Goal: Information Seeking & Learning: Learn about a topic

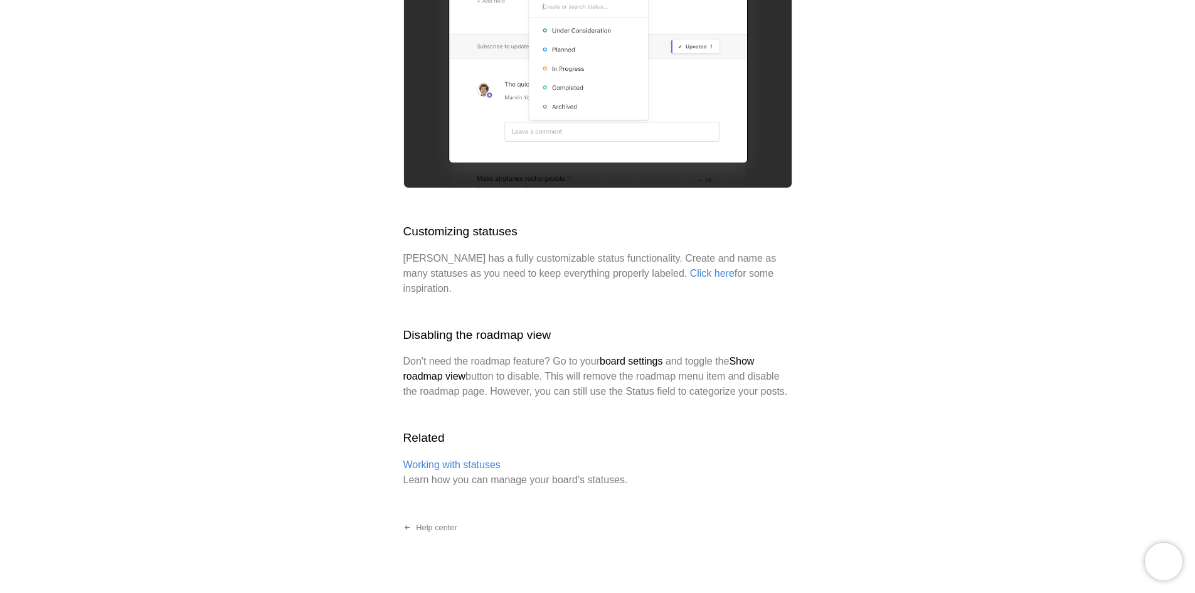
scroll to position [1947, 0]
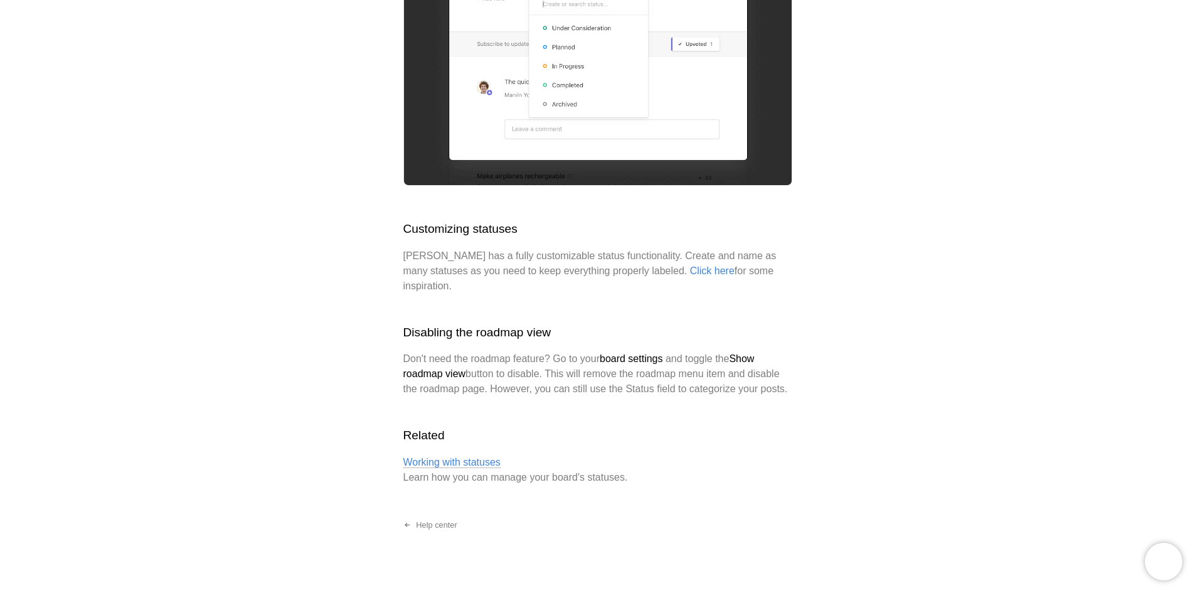
click at [438, 457] on link "Working with statuses" at bounding box center [451, 462] width 97 height 11
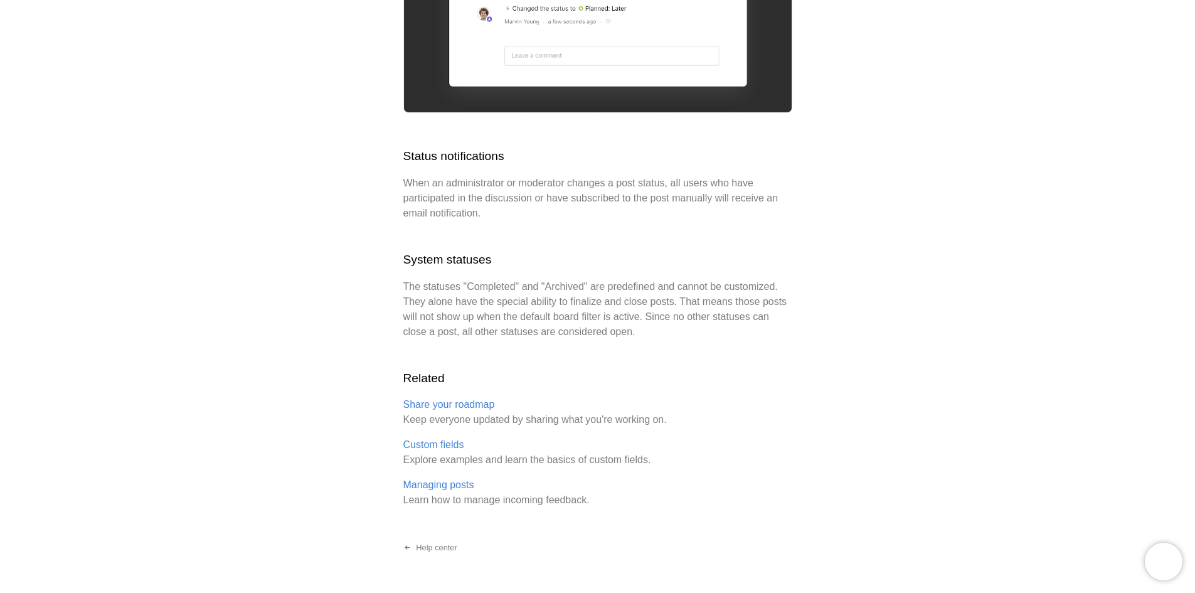
scroll to position [2734, 0]
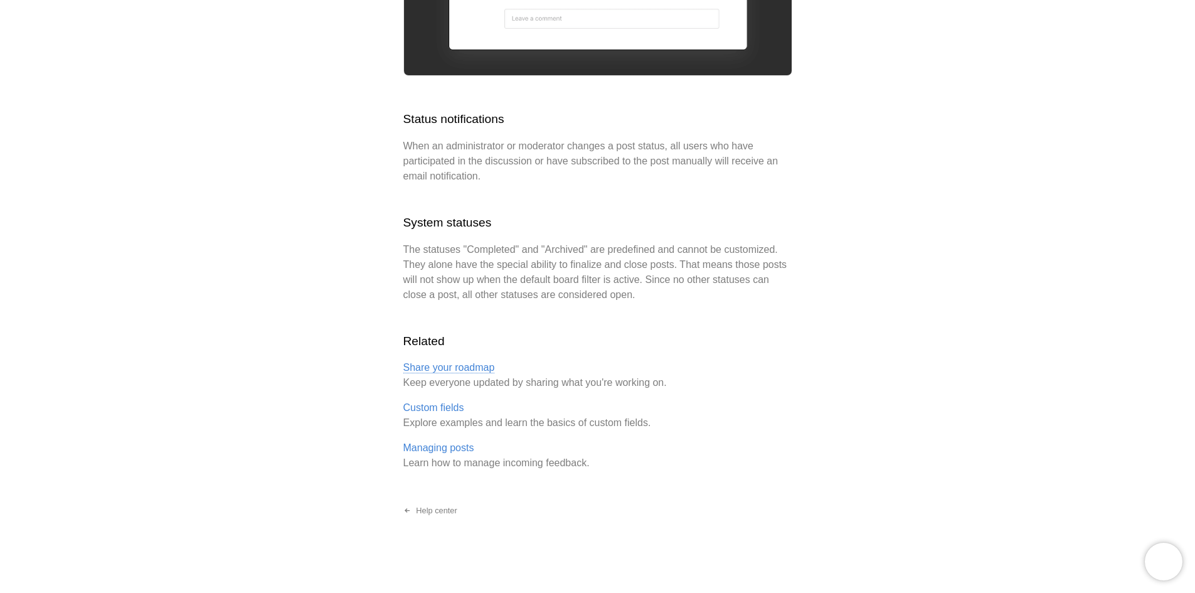
click at [451, 367] on link "Share your roadmap" at bounding box center [449, 367] width 92 height 11
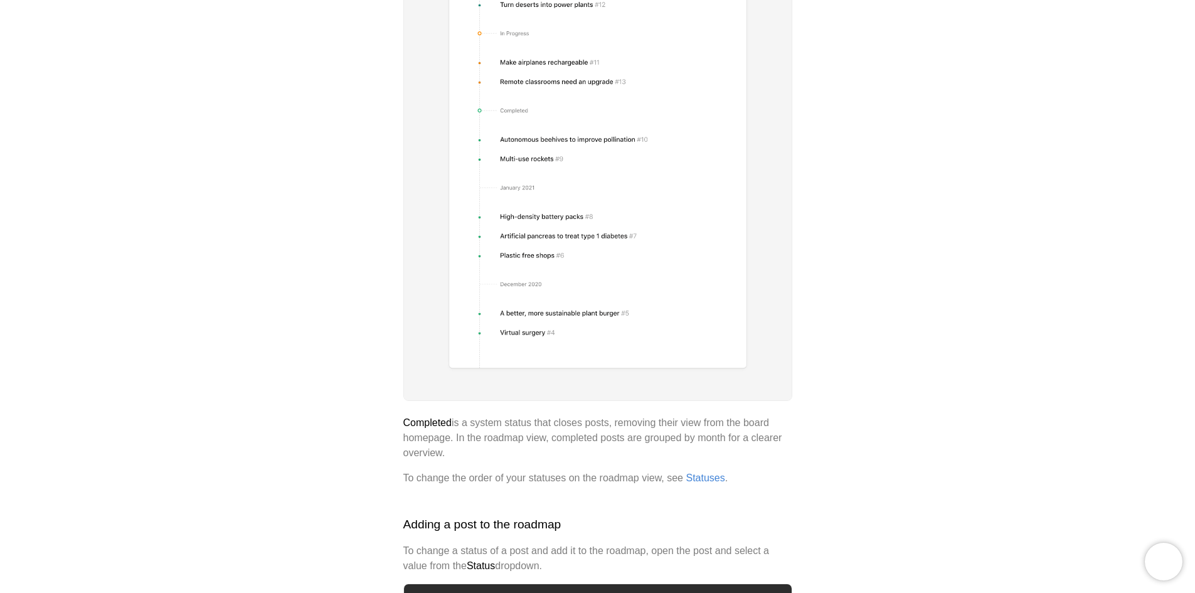
scroll to position [1568, 0]
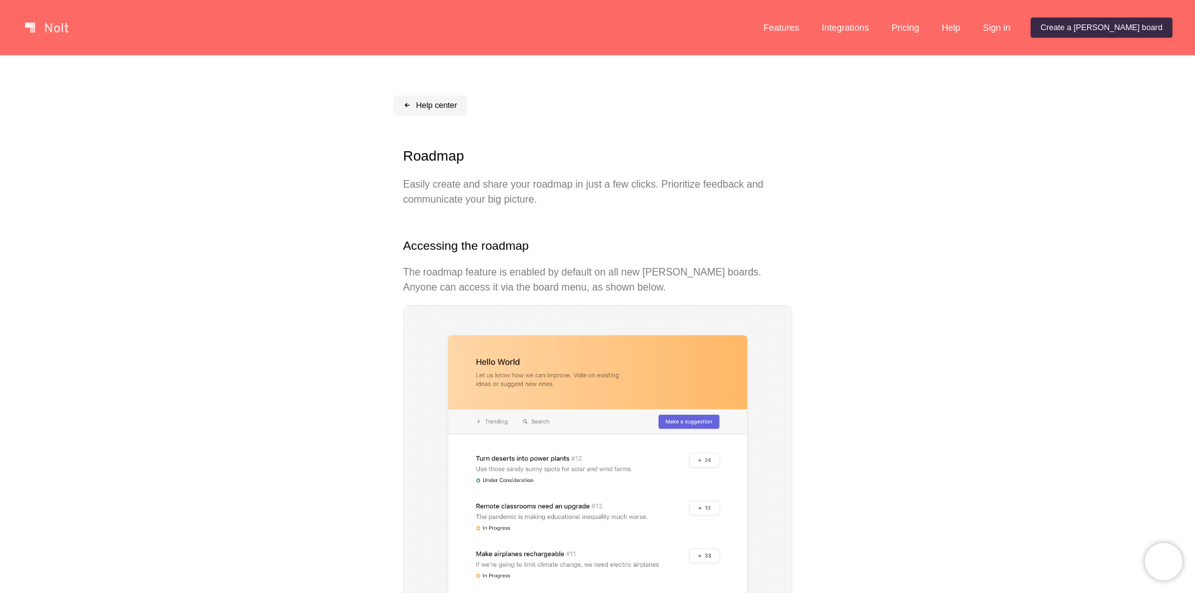
click at [431, 107] on link "Help center" at bounding box center [430, 105] width 74 height 20
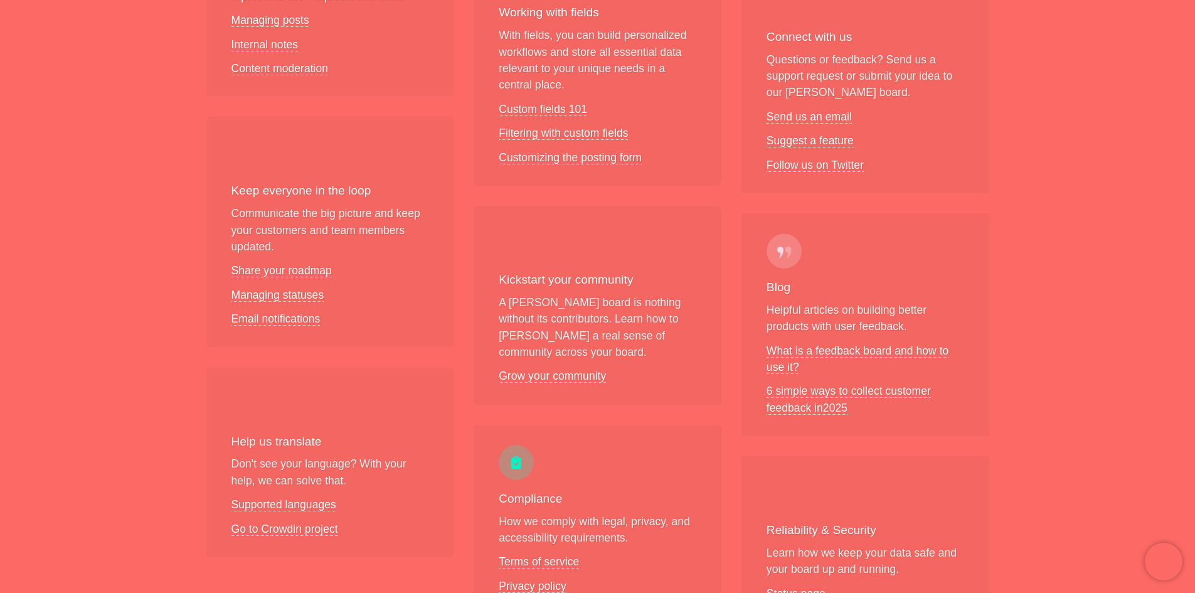
scroll to position [502, 0]
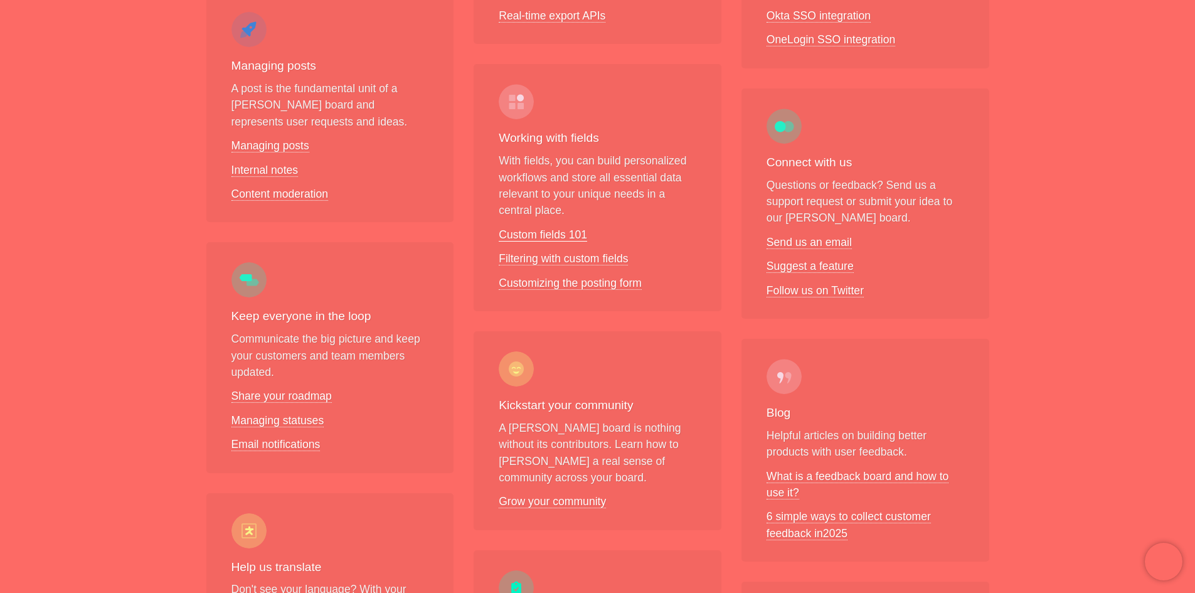
click at [536, 233] on link "Custom fields 101" at bounding box center [543, 234] width 88 height 13
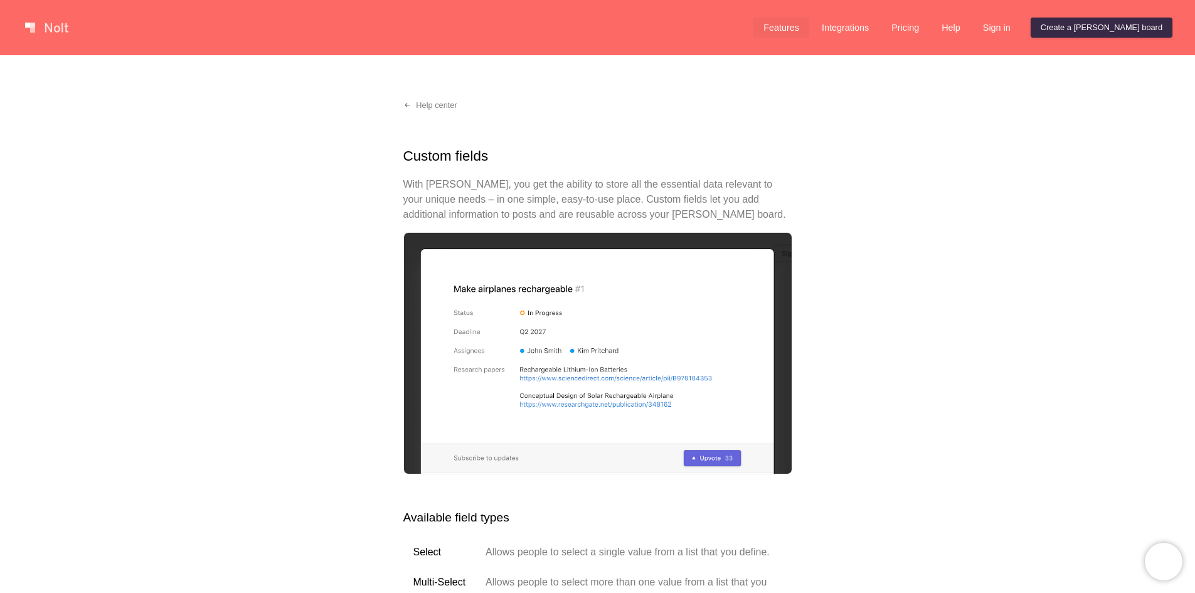
click at [809, 26] on link "Features" at bounding box center [781, 28] width 56 height 20
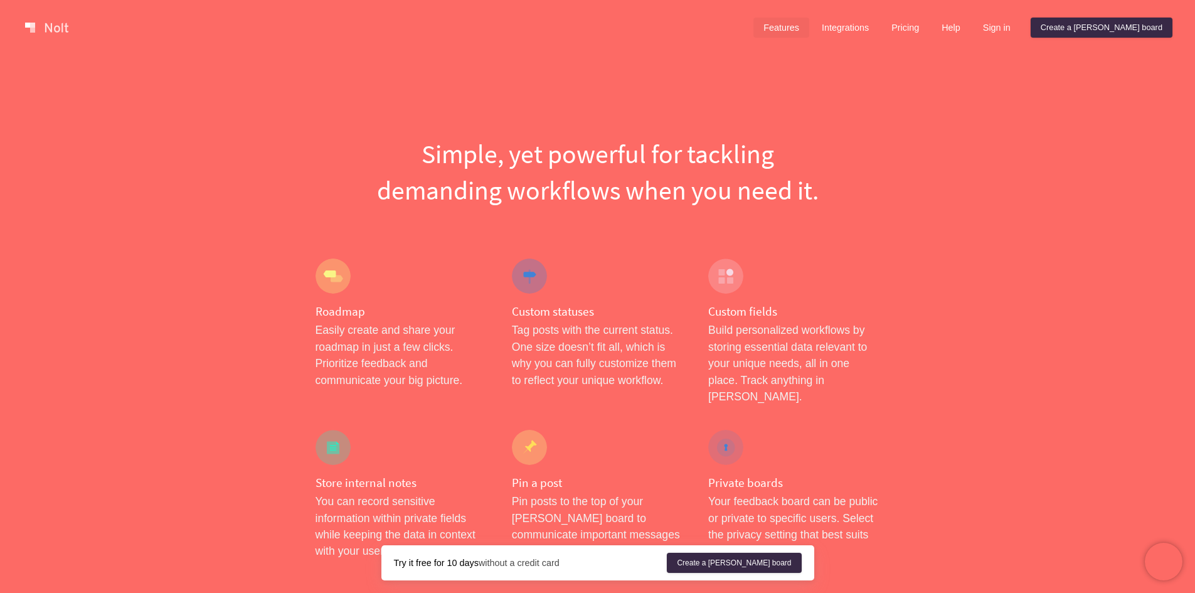
click at [556, 301] on div "Custom statuses Tag posts with the current status. One size doesn’t fit all, wh…" at bounding box center [597, 331] width 196 height 171
click at [550, 320] on div "Custom statuses Tag posts with the current status. One size doesn’t fit all, wh…" at bounding box center [597, 331] width 196 height 171
click at [533, 270] on div at bounding box center [529, 275] width 35 height 35
click at [568, 319] on h4 "Custom statuses" at bounding box center [597, 312] width 171 height 16
click at [568, 327] on p "Tag posts with the current status. One size doesn’t fit all, which is why you c…" at bounding box center [597, 355] width 171 height 66
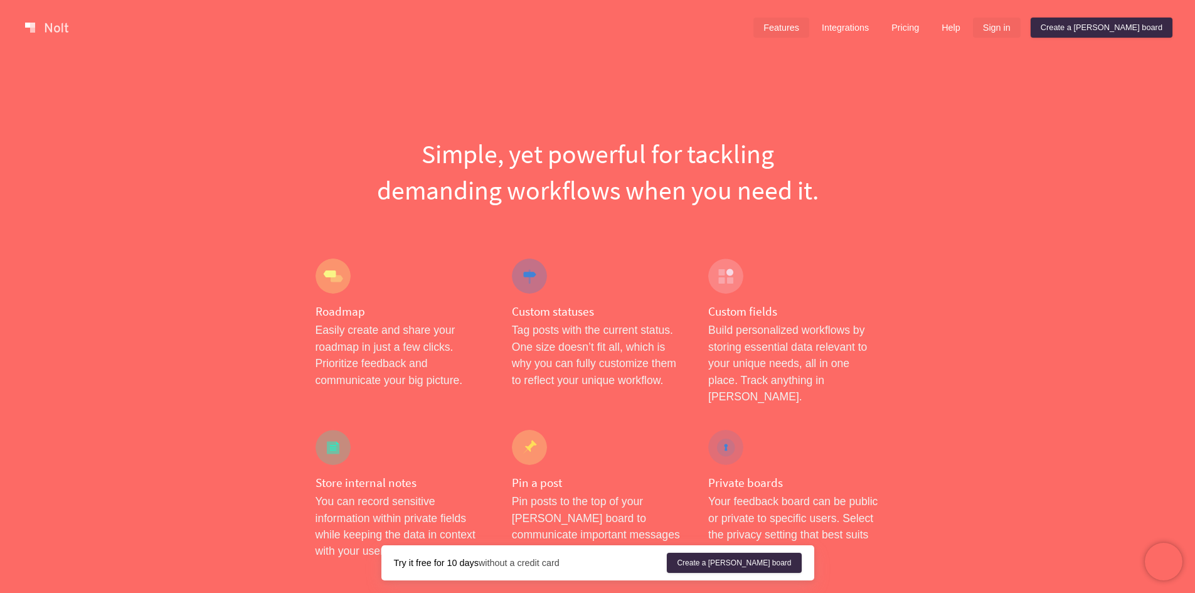
click at [1020, 28] on link "Sign in" at bounding box center [997, 28] width 48 height 20
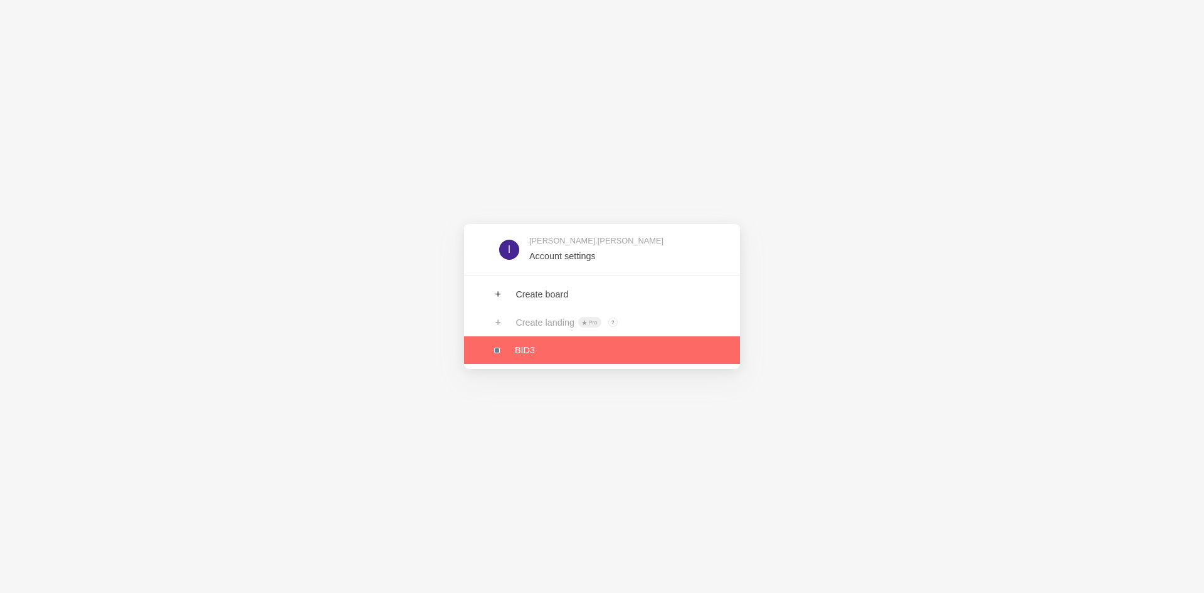
click at [536, 349] on link at bounding box center [602, 350] width 276 height 28
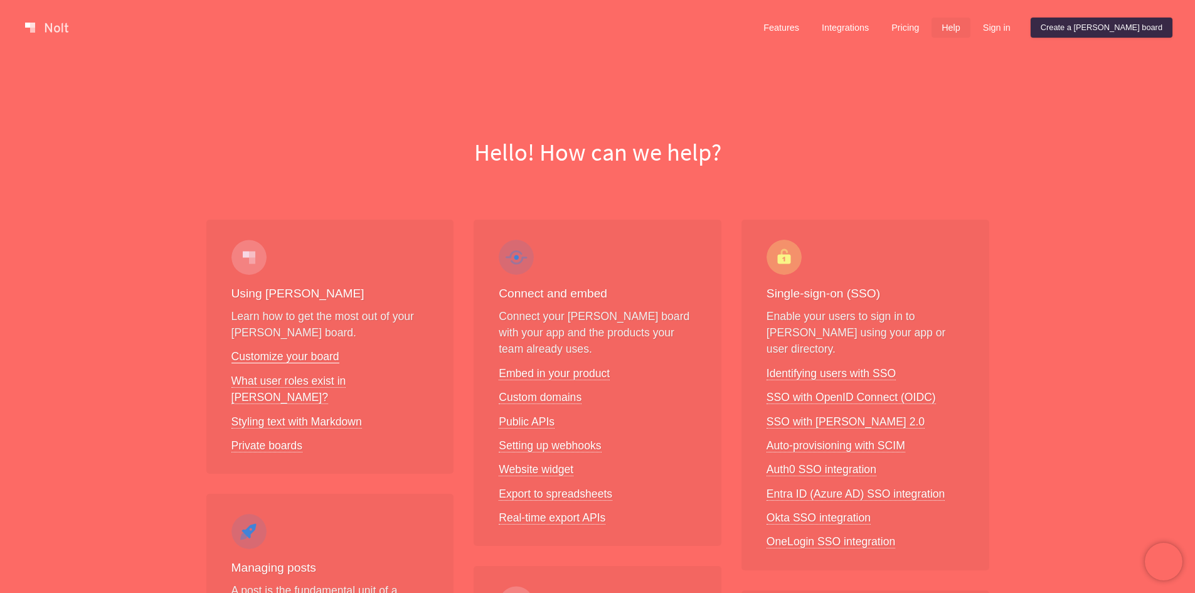
click at [292, 358] on link "Customize your board" at bounding box center [285, 356] width 108 height 13
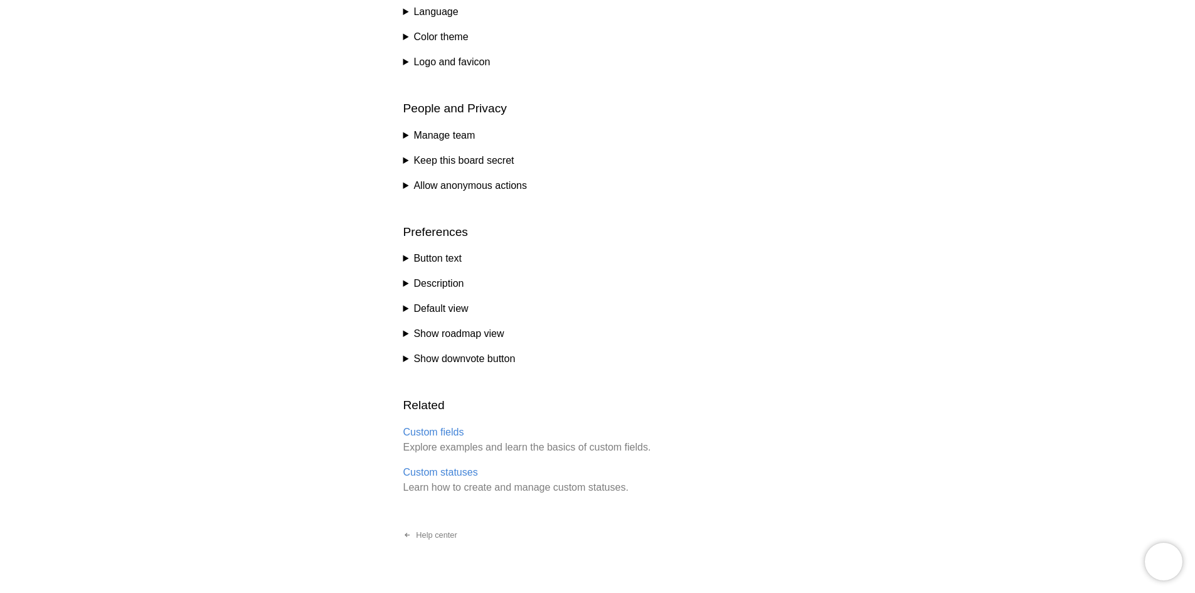
scroll to position [654, 0]
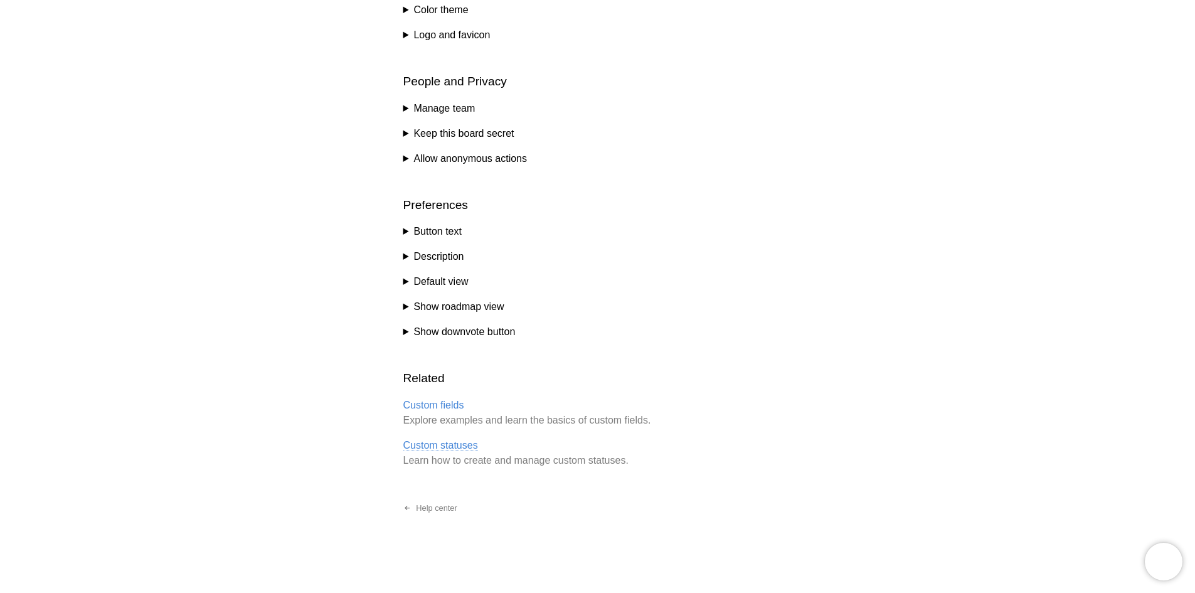
click at [430, 440] on link "Custom statuses" at bounding box center [440, 445] width 75 height 11
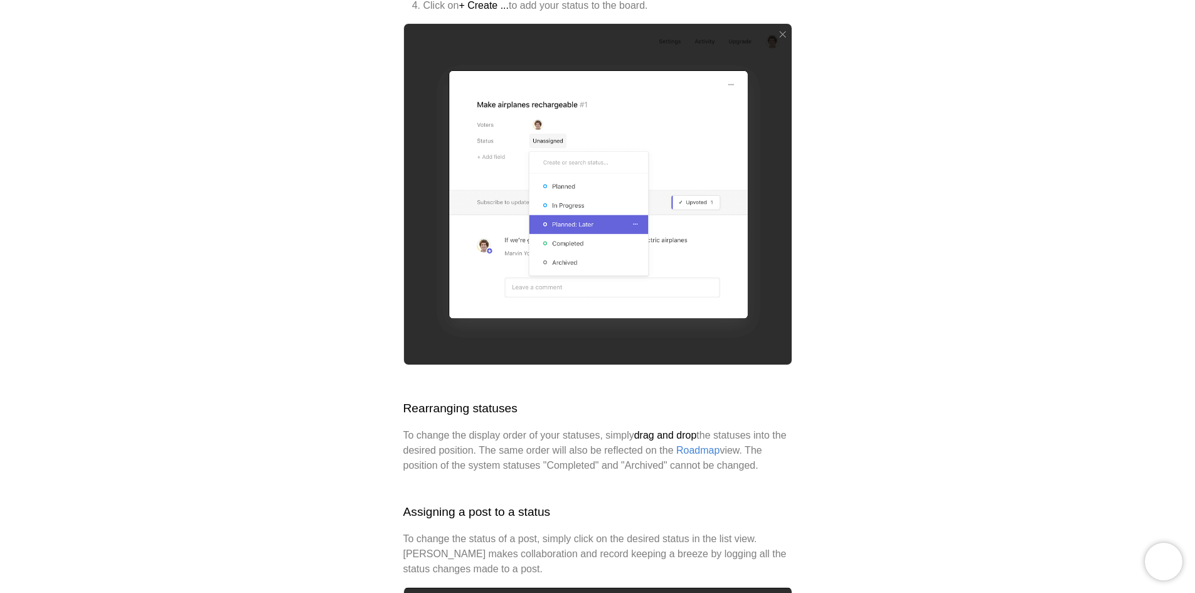
scroll to position [1944, 0]
